Goal: Find specific page/section: Find specific page/section

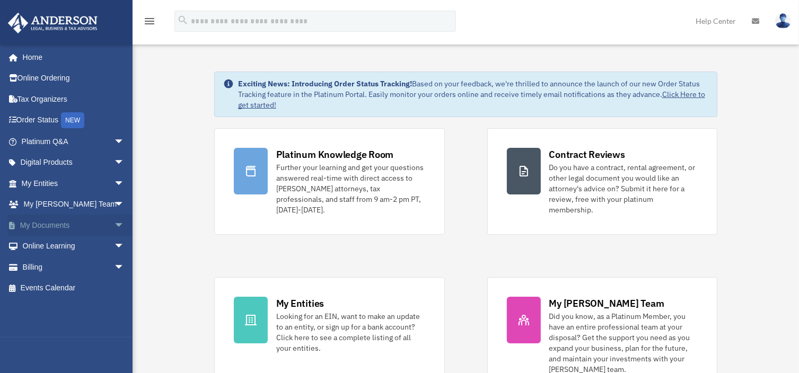
click at [115, 222] on span "arrow_drop_down" at bounding box center [124, 226] width 21 height 22
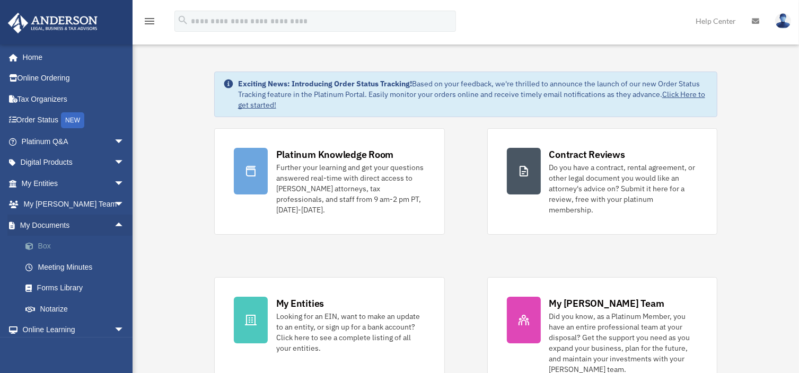
click at [42, 241] on link "Box" at bounding box center [78, 246] width 126 height 21
click at [42, 244] on link "Box" at bounding box center [78, 246] width 126 height 21
click at [48, 247] on link "Box" at bounding box center [78, 246] width 126 height 21
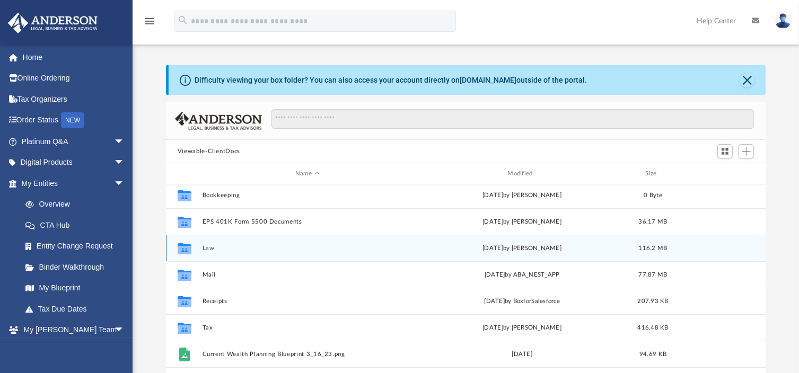
scroll to position [45, 0]
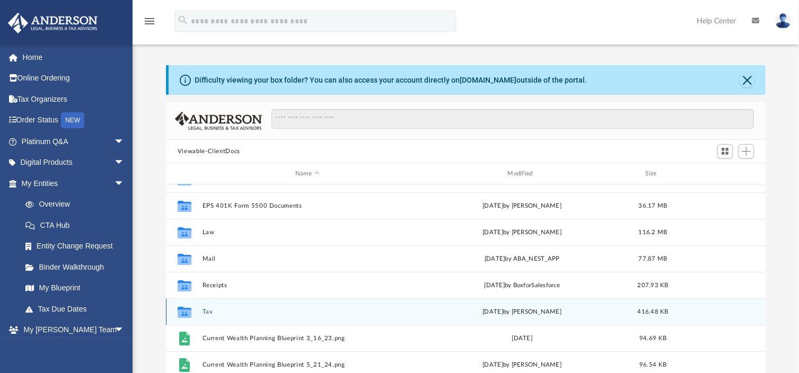
click at [278, 306] on div "Collaborated Folder Tax [DATE] by [PERSON_NAME] 416.48 KB" at bounding box center [466, 312] width 600 height 27
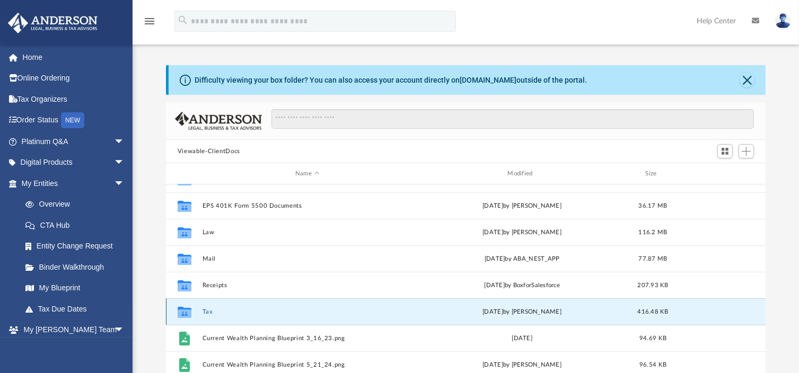
click at [284, 309] on button "Tax" at bounding box center [307, 312] width 210 height 7
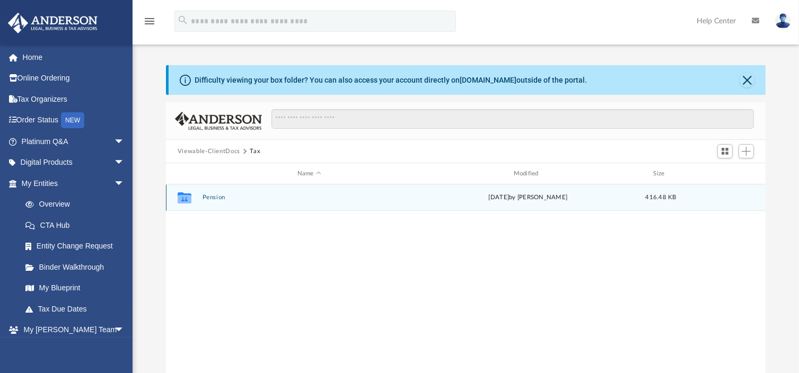
scroll to position [0, 0]
click at [212, 197] on button "Pension" at bounding box center [309, 197] width 214 height 7
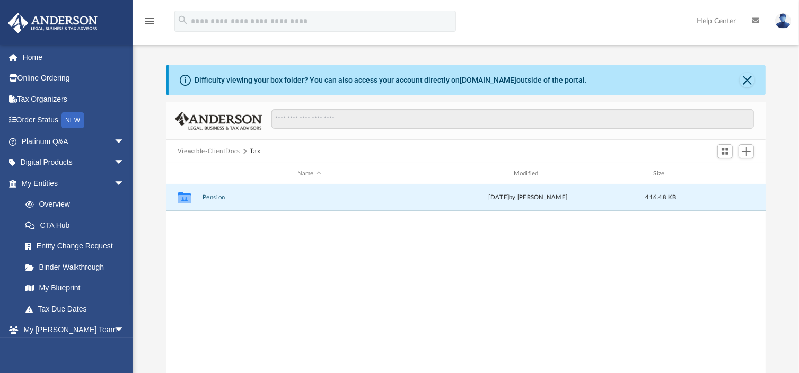
click at [212, 197] on button "Pension" at bounding box center [309, 197] width 214 height 7
